Goal: Information Seeking & Learning: Learn about a topic

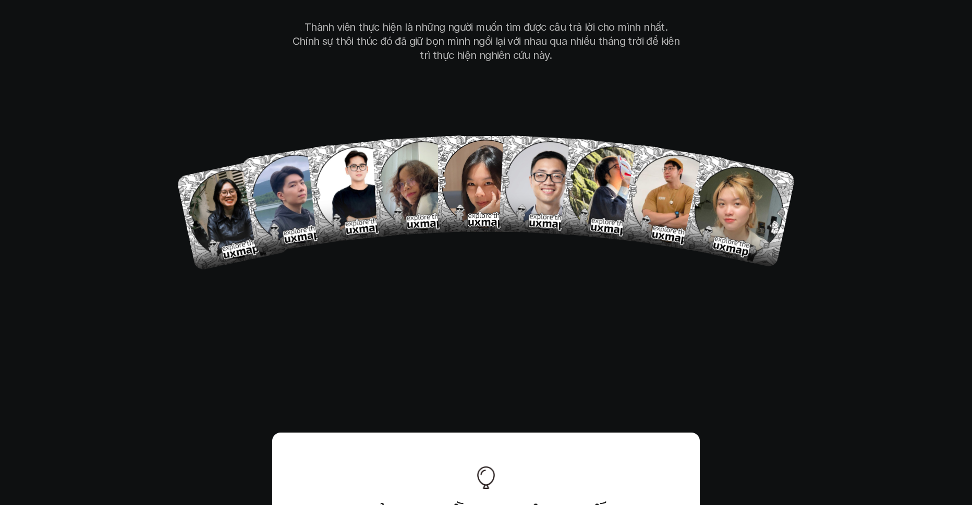
scroll to position [6042, 0]
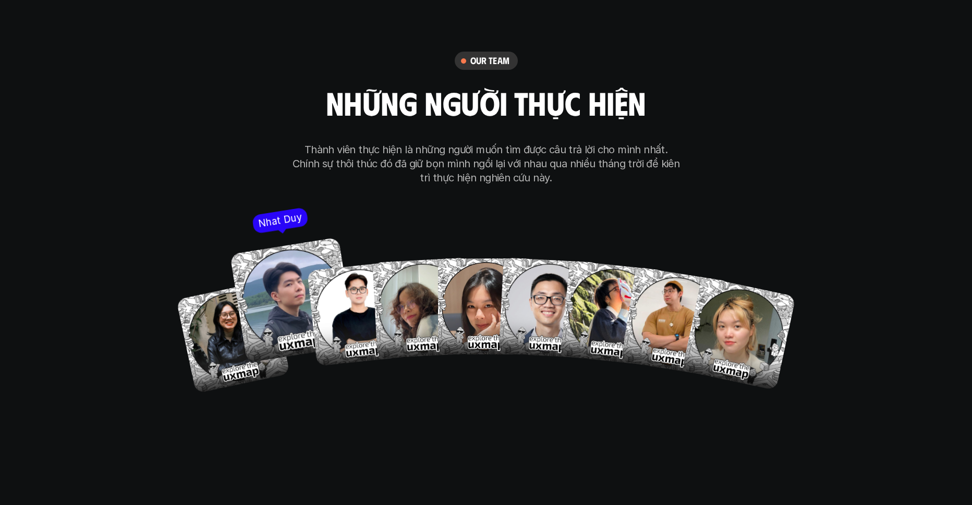
click at [249, 256] on img at bounding box center [293, 301] width 126 height 126
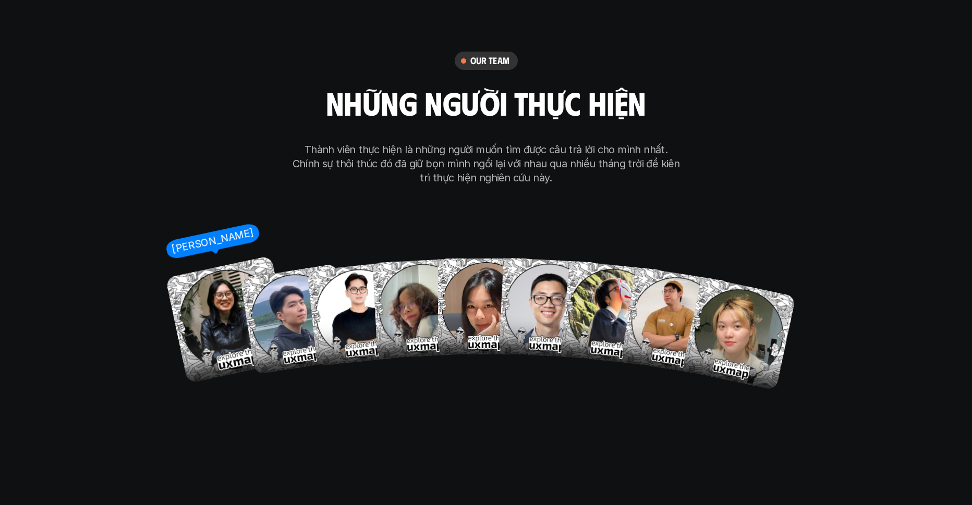
click at [224, 273] on img at bounding box center [229, 320] width 128 height 128
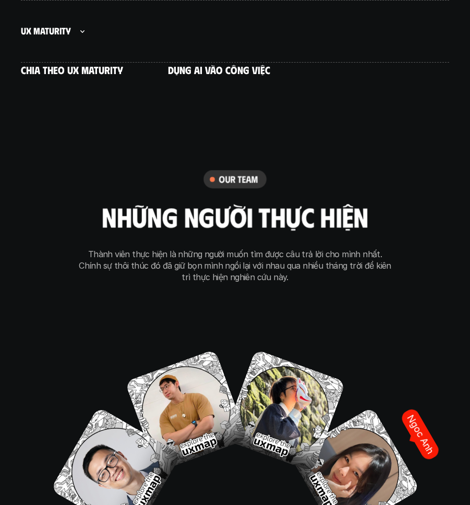
scroll to position [6372, 0]
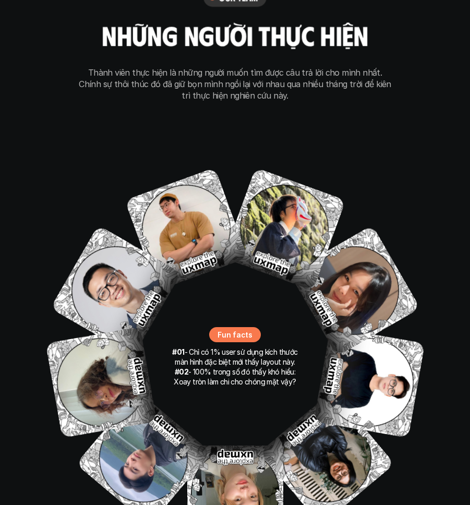
click at [235, 329] on p "Fun facts" at bounding box center [235, 334] width 34 height 11
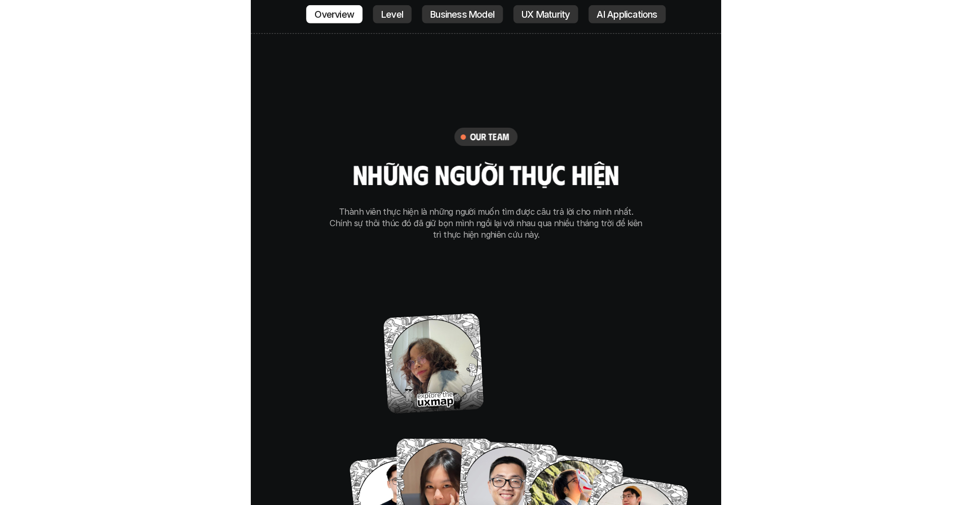
scroll to position [6185, 0]
